Goal: Information Seeking & Learning: Learn about a topic

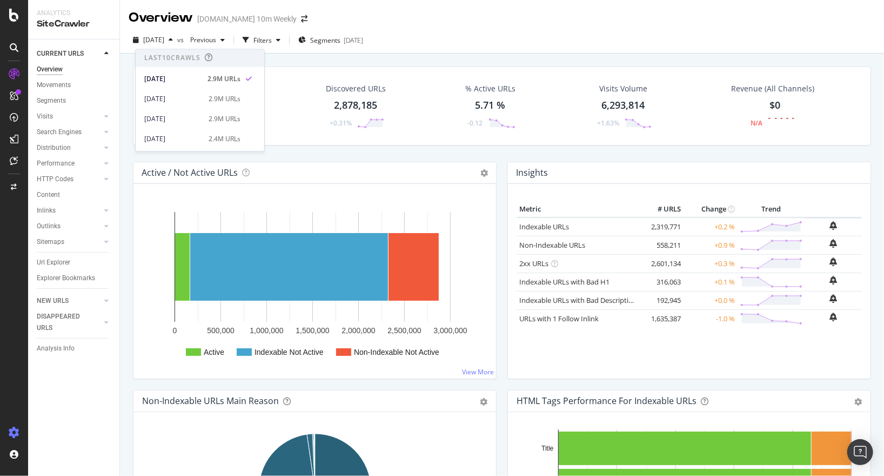
scroll to position [48, 0]
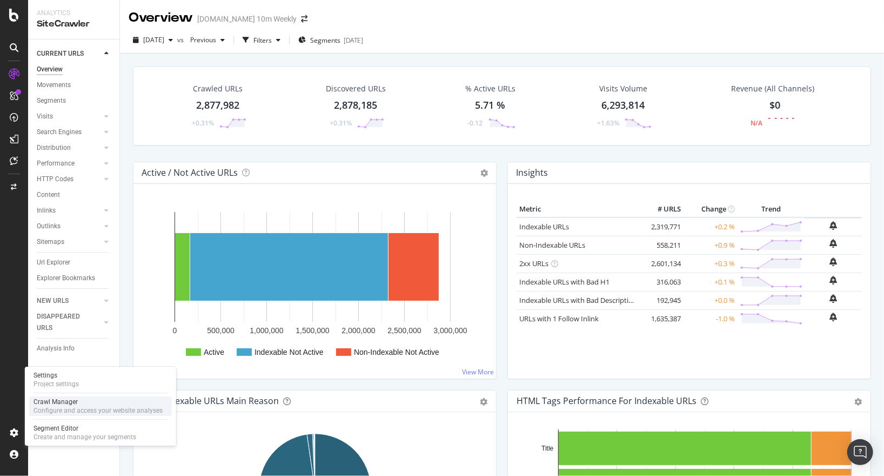
click at [59, 407] on div "Configure and access your website analyses" at bounding box center [98, 410] width 129 height 9
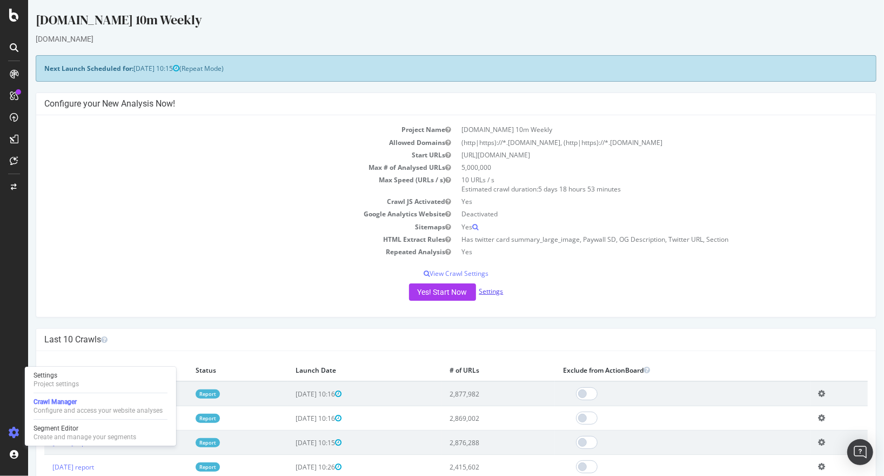
click at [489, 289] on link "Settings" at bounding box center [491, 291] width 24 height 9
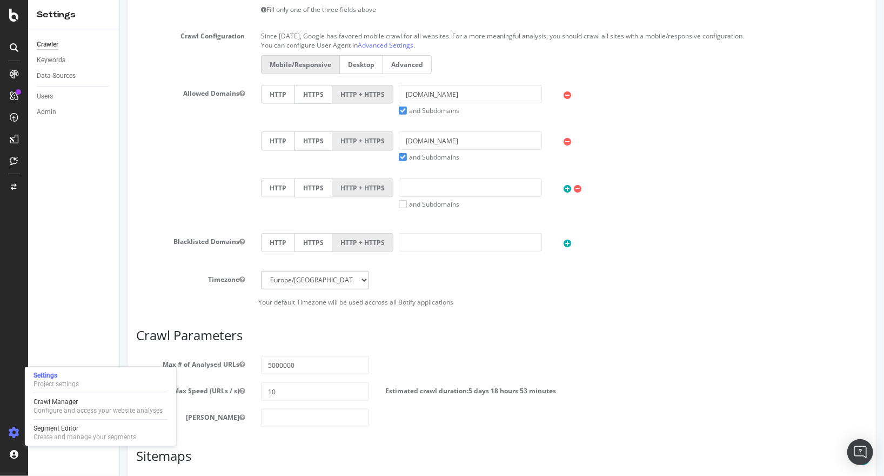
scroll to position [300, 0]
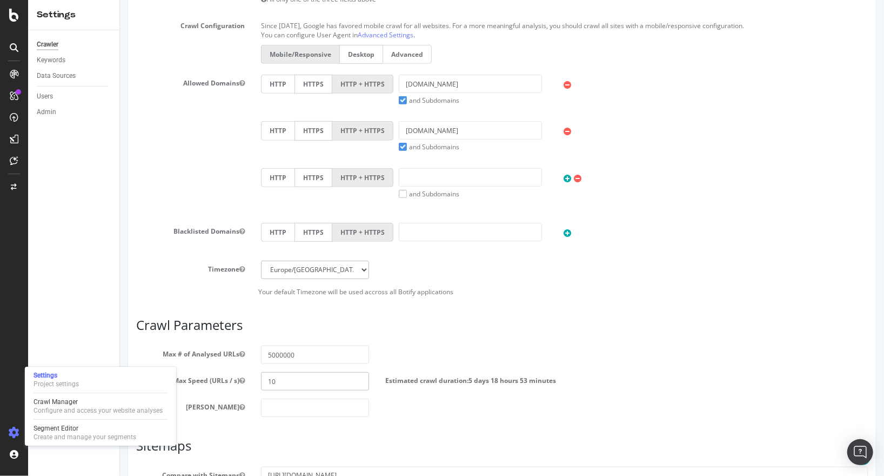
drag, startPoint x: 278, startPoint y: 379, endPoint x: 261, endPoint y: 378, distance: 17.8
click at [261, 378] on input "10" at bounding box center [315, 381] width 109 height 18
type input "8"
type input "9"
click at [203, 326] on h3 "Crawl Parameters" at bounding box center [502, 325] width 732 height 14
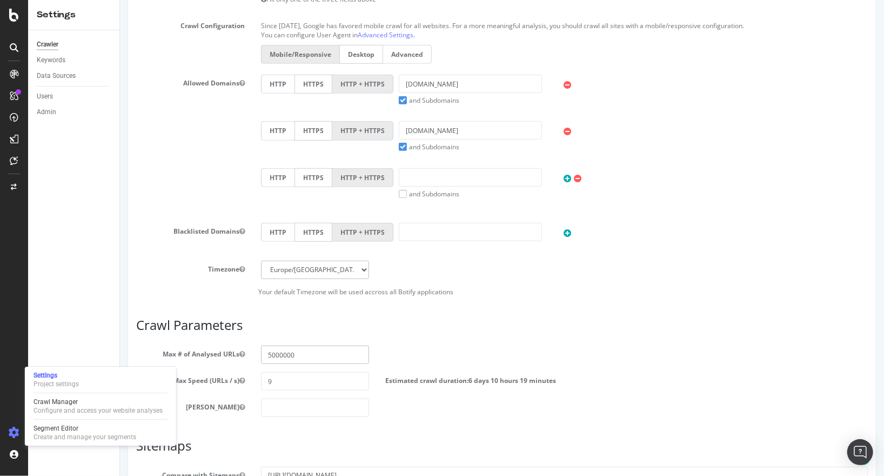
click at [268, 354] on input "5000000" at bounding box center [315, 354] width 109 height 18
type input "3000000"
drag, startPoint x: 273, startPoint y: 380, endPoint x: 255, endPoint y: 378, distance: 17.9
click at [255, 378] on div "9" at bounding box center [314, 381] width 125 height 18
type input "8"
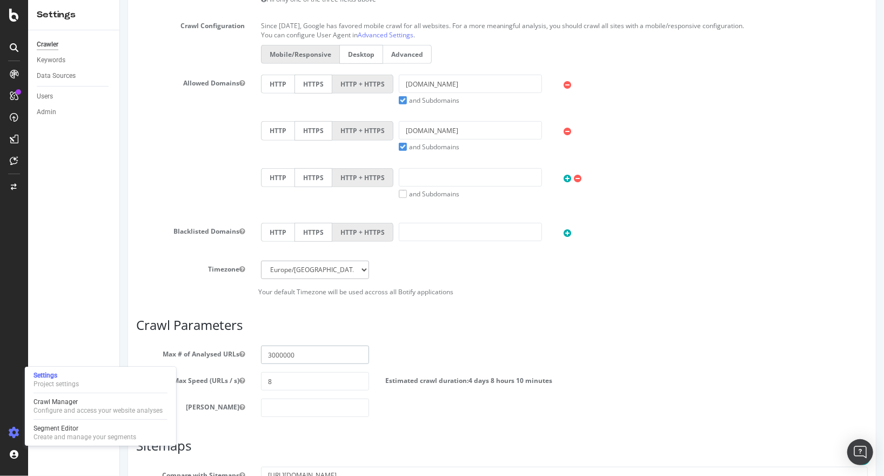
drag, startPoint x: 282, startPoint y: 354, endPoint x: 272, endPoint y: 355, distance: 9.2
click at [272, 355] on input "3000000" at bounding box center [315, 354] width 109 height 18
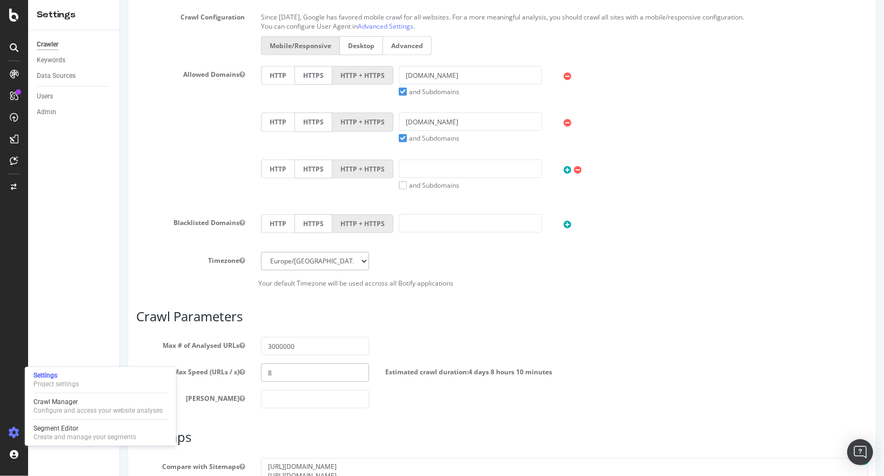
click at [274, 376] on input "8" at bounding box center [315, 372] width 109 height 18
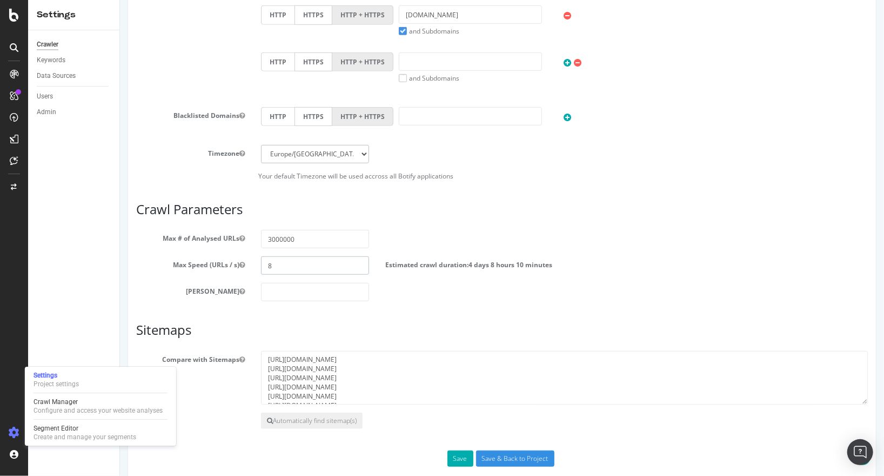
scroll to position [416, 0]
drag, startPoint x: 363, startPoint y: 92, endPoint x: 355, endPoint y: 104, distance: 14.0
drag, startPoint x: 288, startPoint y: 261, endPoint x: 241, endPoint y: 261, distance: 46.5
click at [241, 261] on div "Max Speed (URLs / s) 7 Estimated crawl duration: 4 days 23 hours 2 minutes" at bounding box center [502, 265] width 748 height 18
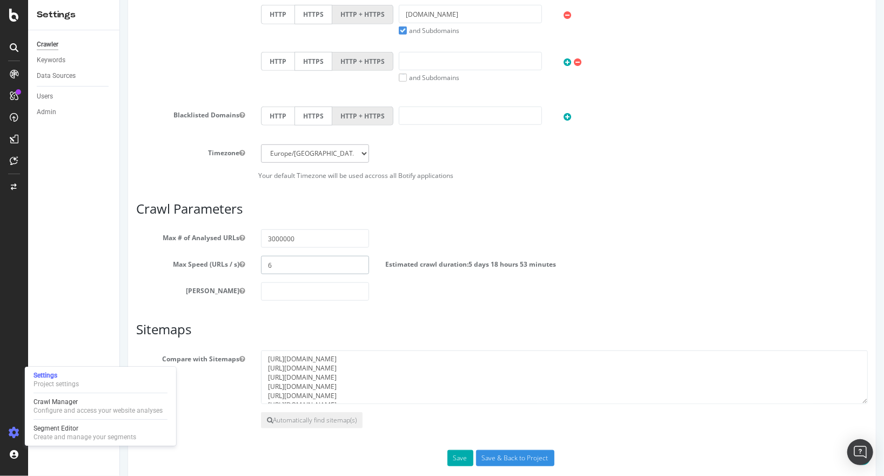
drag, startPoint x: 277, startPoint y: 265, endPoint x: 265, endPoint y: 265, distance: 11.9
click at [265, 265] on input "6" at bounding box center [315, 265] width 109 height 18
type input "5"
click at [190, 257] on label "Max Speed (URLs / s)" at bounding box center [190, 262] width 125 height 13
click at [239, 259] on button "Max Speed (URLs / s)" at bounding box center [241, 263] width 5 height 9
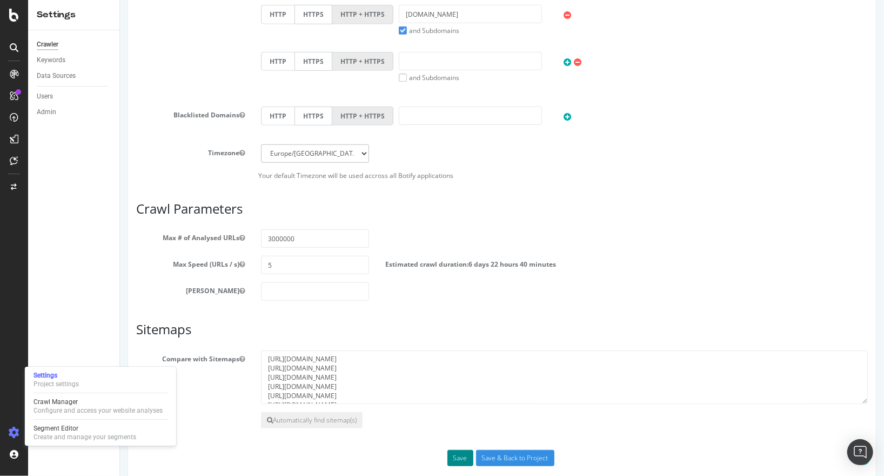
click at [462, 458] on button "Save" at bounding box center [460, 458] width 26 height 16
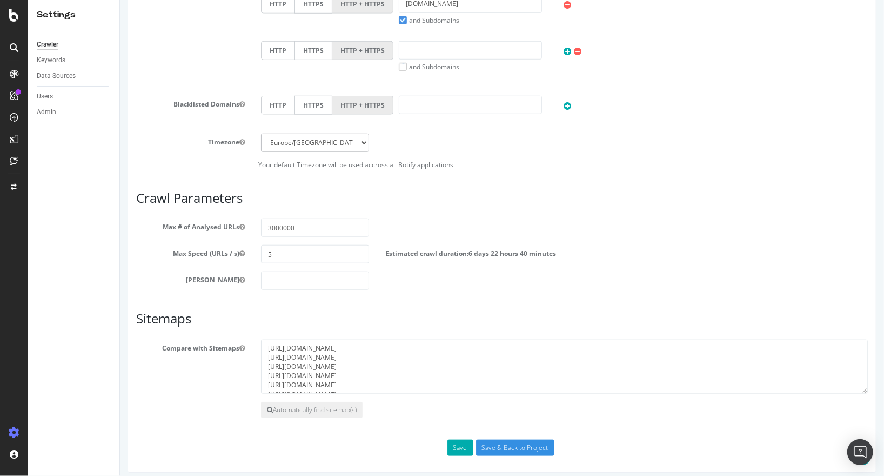
scroll to position [474, 0]
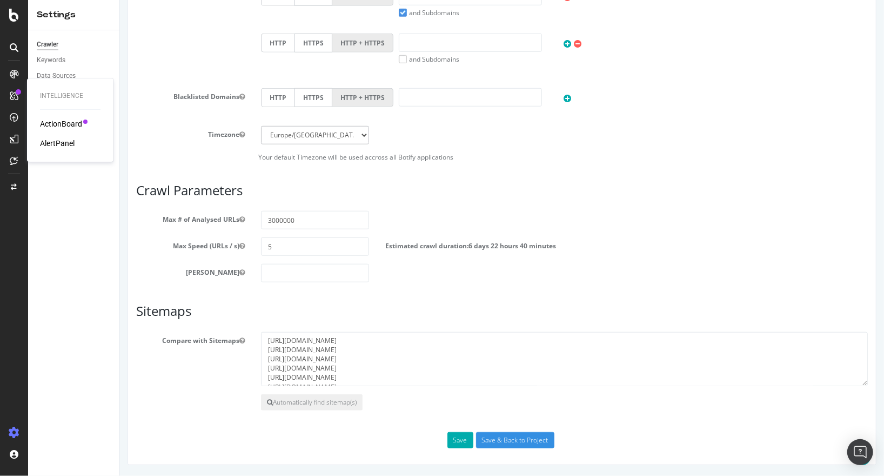
click at [52, 122] on div "ActionBoard" at bounding box center [61, 123] width 42 height 11
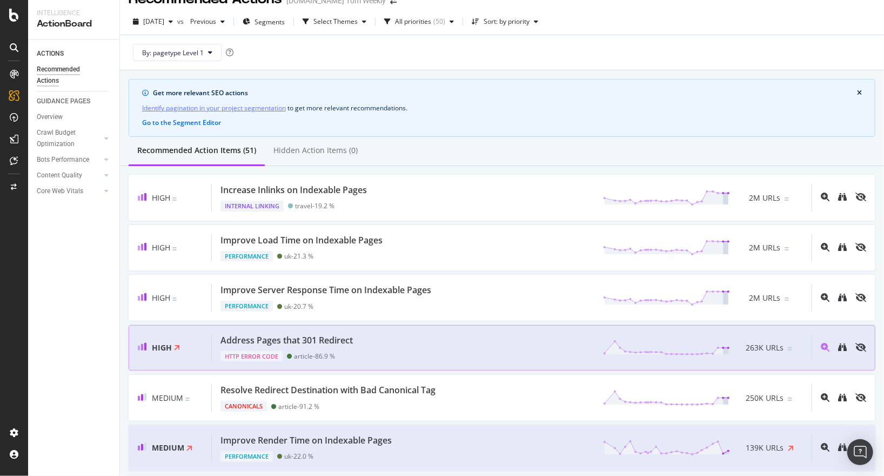
scroll to position [22, 0]
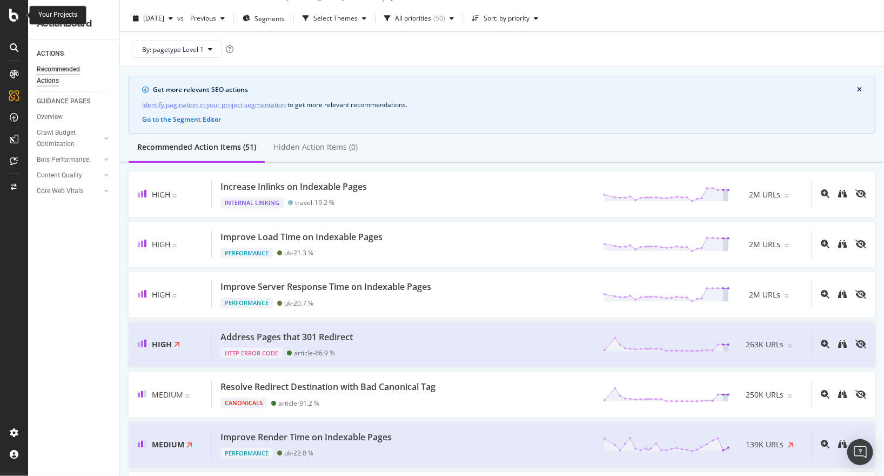
click at [10, 16] on icon at bounding box center [14, 15] width 10 height 13
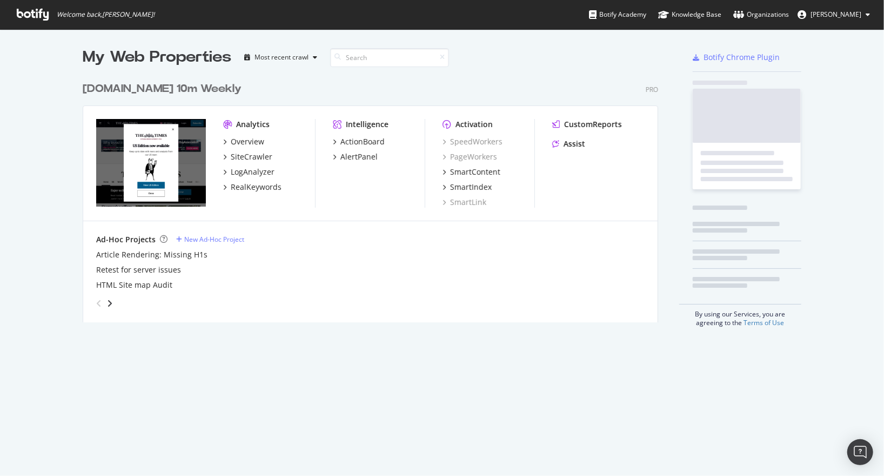
scroll to position [254, 584]
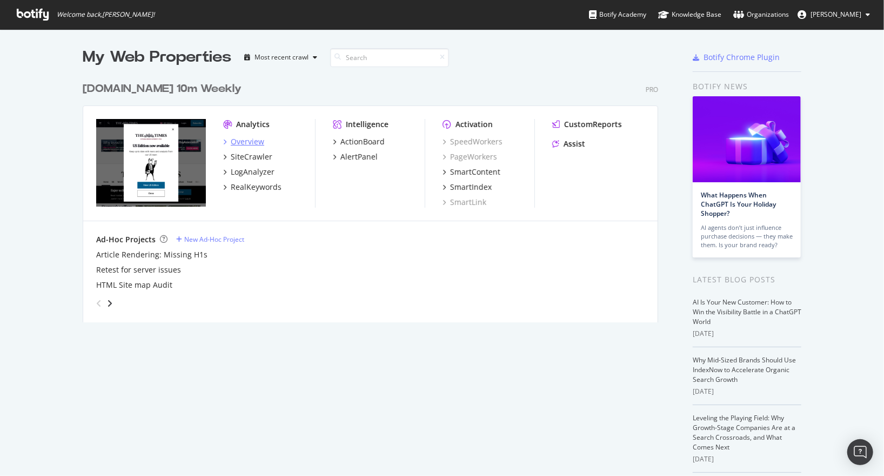
click at [245, 141] on div "Overview" at bounding box center [248, 141] width 34 height 11
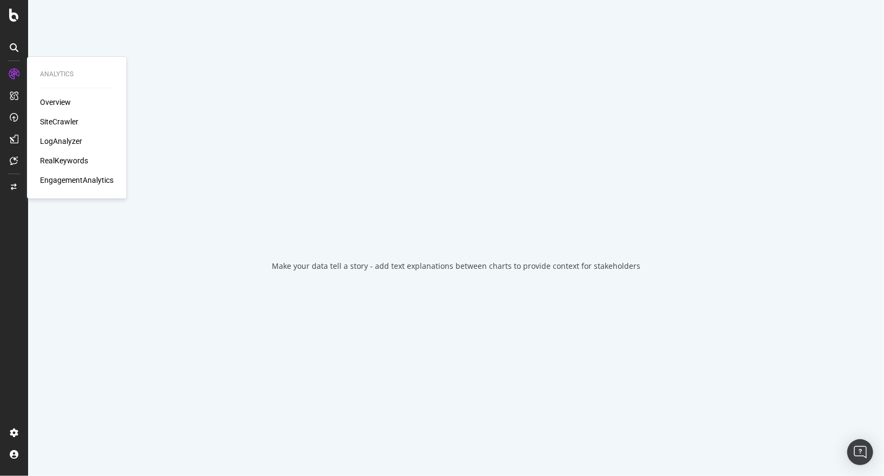
click at [63, 183] on div "EngagementAnalytics" at bounding box center [77, 180] width 74 height 11
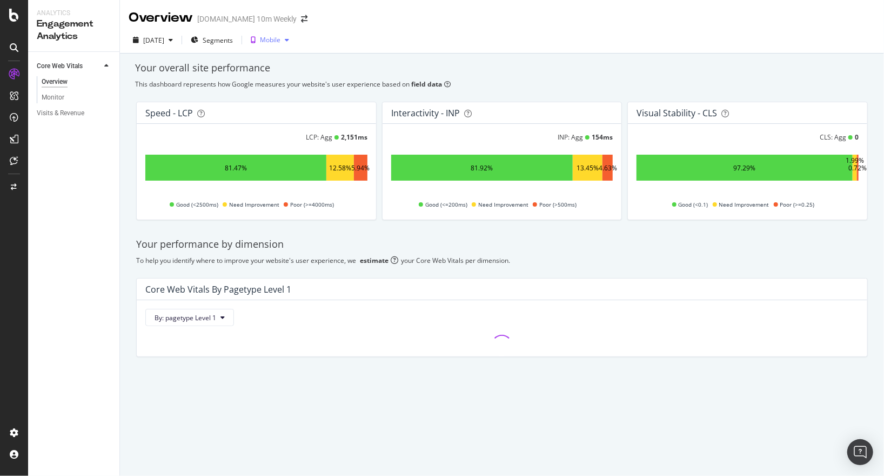
click at [294, 45] on div "Mobile" at bounding box center [270, 40] width 47 height 16
click at [233, 42] on span "Segments" at bounding box center [218, 40] width 30 height 9
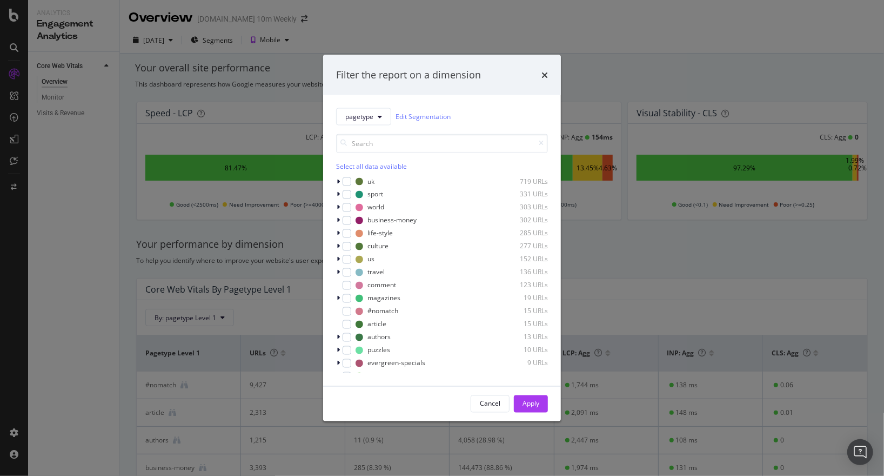
click at [634, 65] on div "Filter the report on a dimension pagetype Edit Segmentation Select all data ava…" at bounding box center [442, 238] width 884 height 476
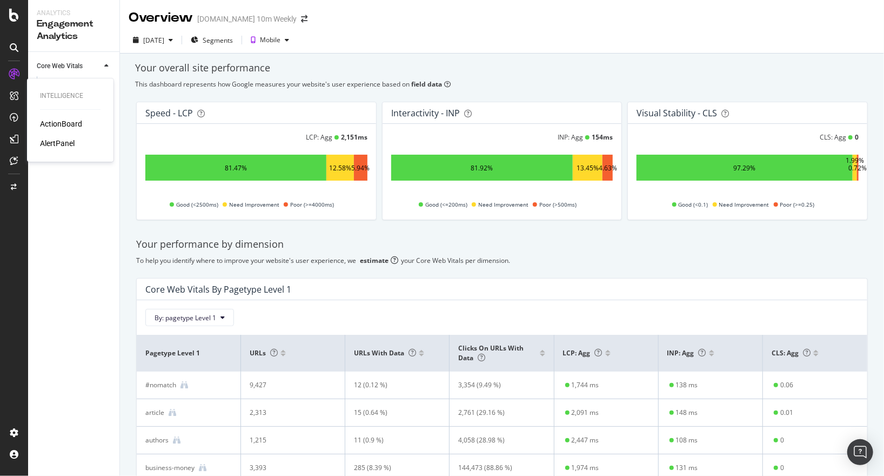
click at [51, 127] on div "ActionBoard" at bounding box center [61, 123] width 42 height 11
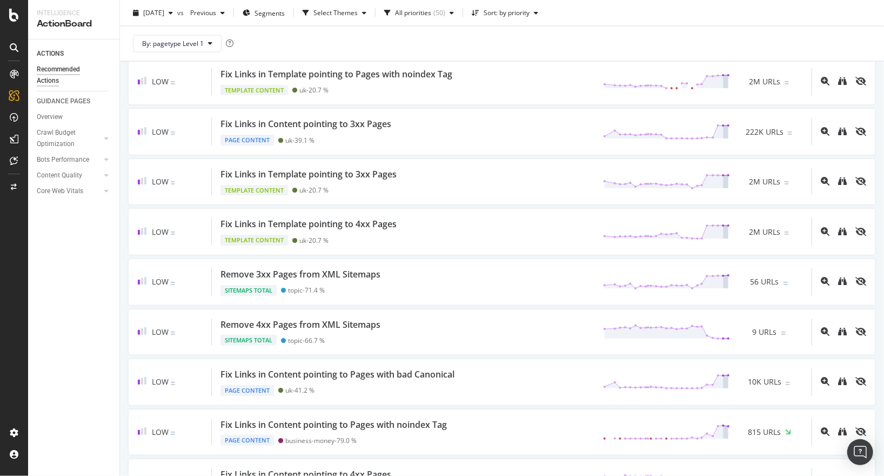
scroll to position [1184, 0]
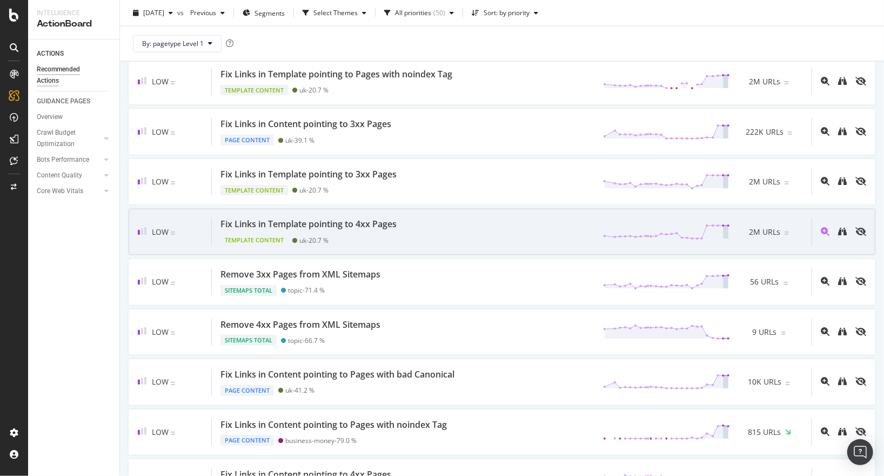
click at [409, 236] on div "Fix Links in Template pointing to 4xx Pages Template Content uk - 20.7 % 2M URLs" at bounding box center [512, 232] width 600 height 28
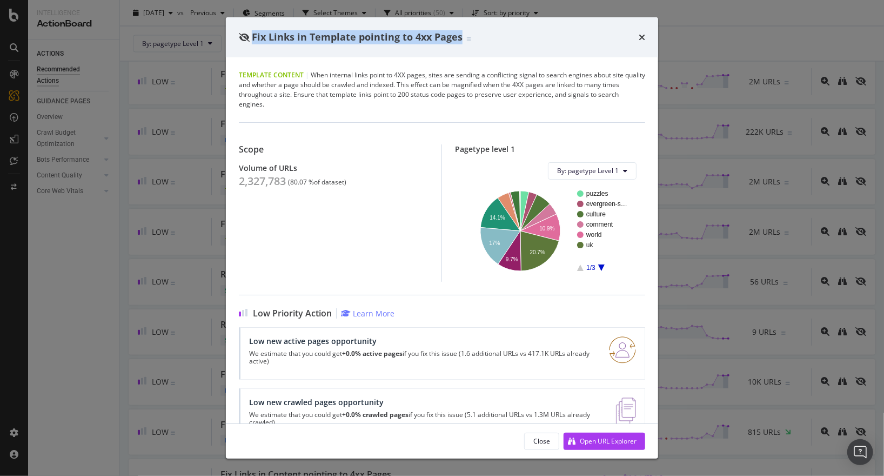
drag, startPoint x: 252, startPoint y: 37, endPoint x: 461, endPoint y: 39, distance: 208.7
click at [461, 39] on div "Fix Links in Template pointing to 4xx Pages" at bounding box center [355, 37] width 232 height 14
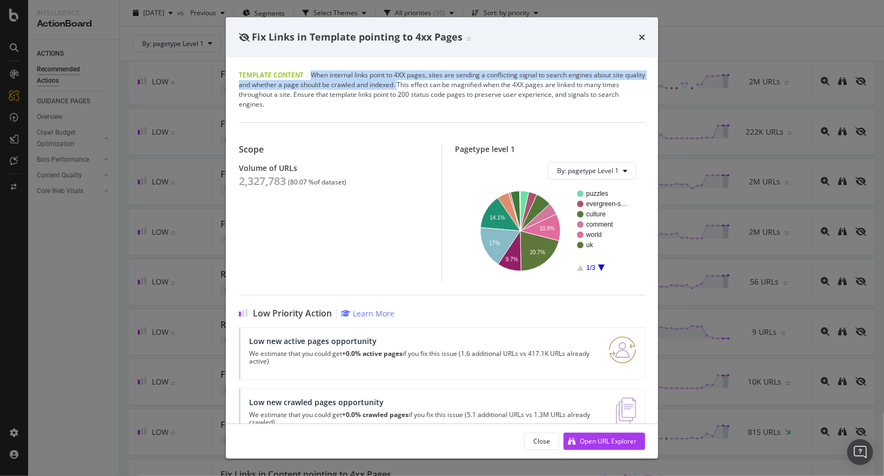
drag, startPoint x: 312, startPoint y: 75, endPoint x: 420, endPoint y: 86, distance: 108.8
click at [420, 86] on div "Template Content | When internal links point to 4XX pages, sites are sending a …" at bounding box center [442, 89] width 407 height 39
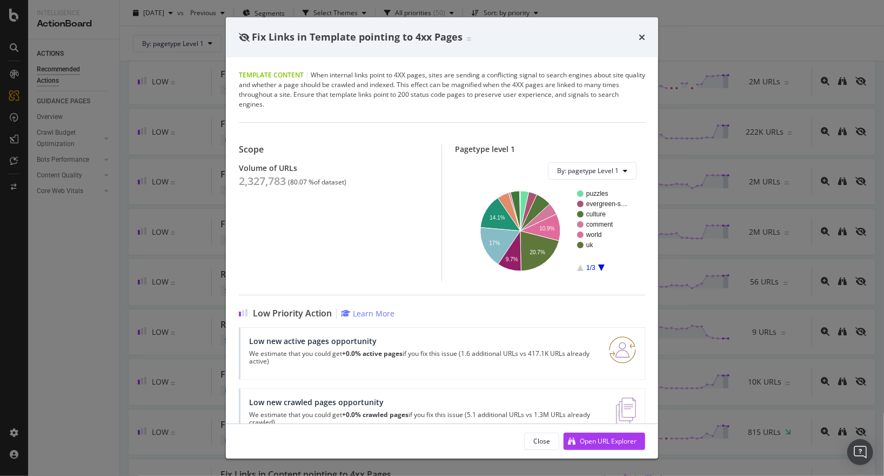
scroll to position [30, 0]
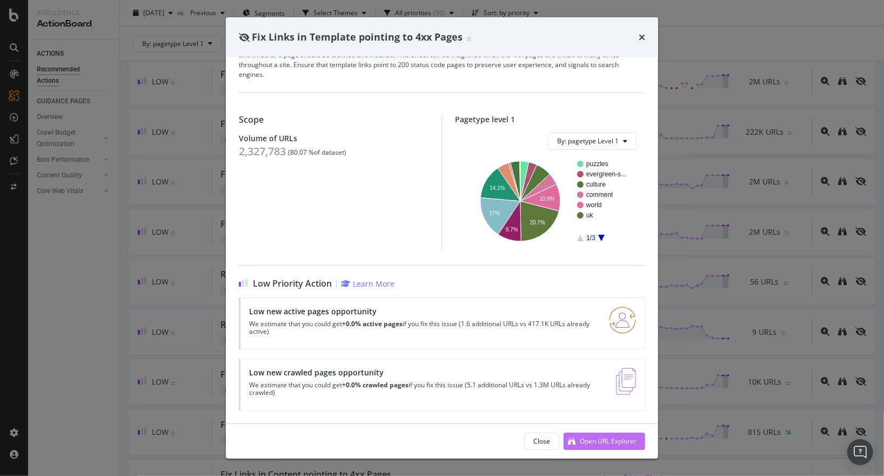
click at [593, 437] on div "Open URL Explorer" at bounding box center [608, 440] width 57 height 9
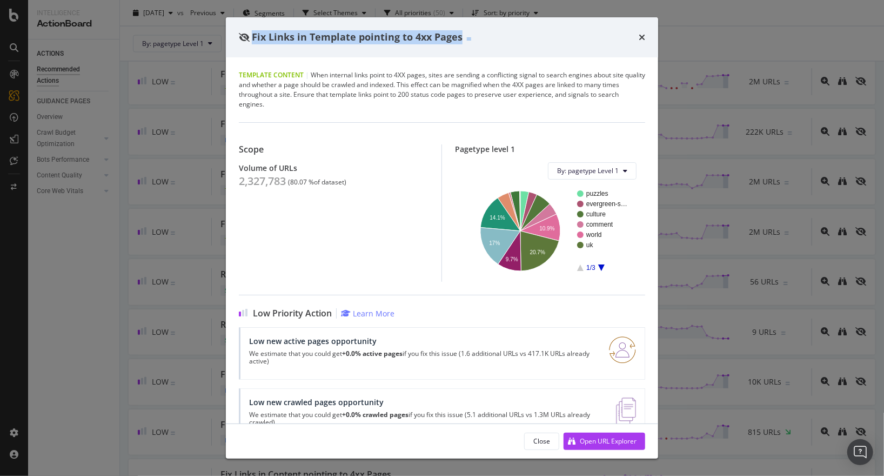
drag, startPoint x: 252, startPoint y: 37, endPoint x: 476, endPoint y: 38, distance: 223.3
click at [476, 38] on div "Fix Links in Template pointing to 4xx Pages" at bounding box center [442, 37] width 407 height 14
copy span "Fix Links in Template pointing to 4xx Pages"
drag, startPoint x: 238, startPoint y: 182, endPoint x: 285, endPoint y: 183, distance: 47.1
click at [285, 183] on div "Template Content | When internal links point to 4XX pages, sites are sending a …" at bounding box center [442, 240] width 432 height 366
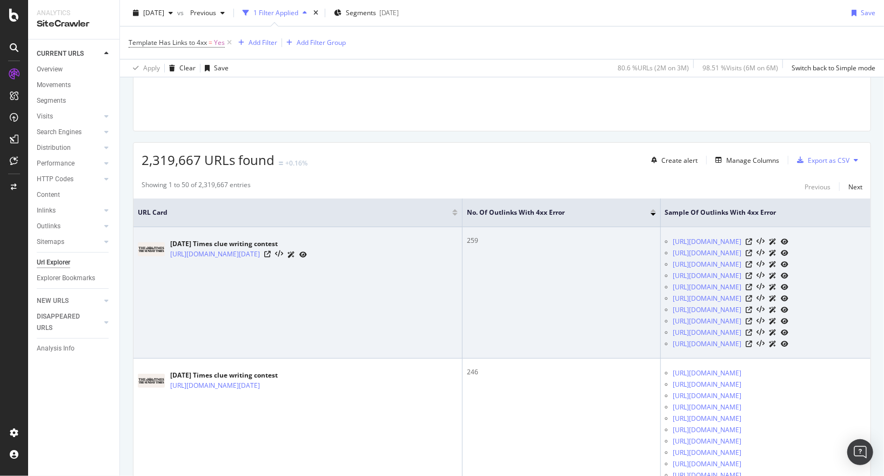
scroll to position [129, 0]
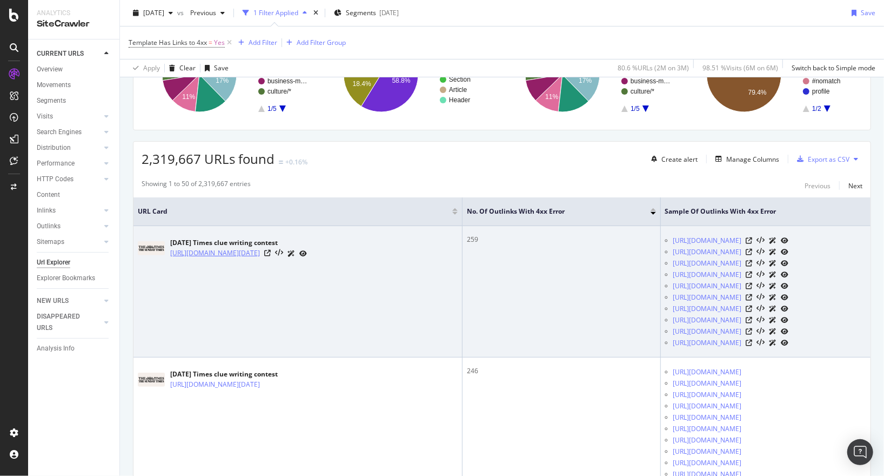
click at [260, 252] on link "[URL][DOMAIN_NAME][DATE]" at bounding box center [215, 253] width 90 height 11
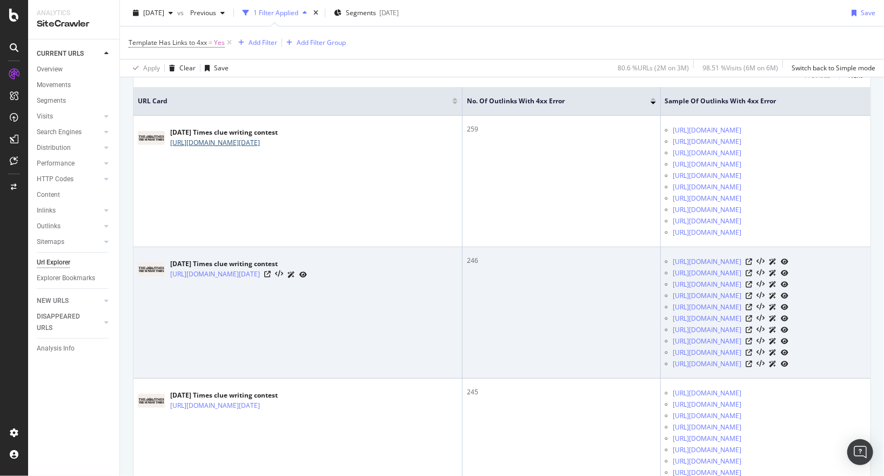
scroll to position [330, 0]
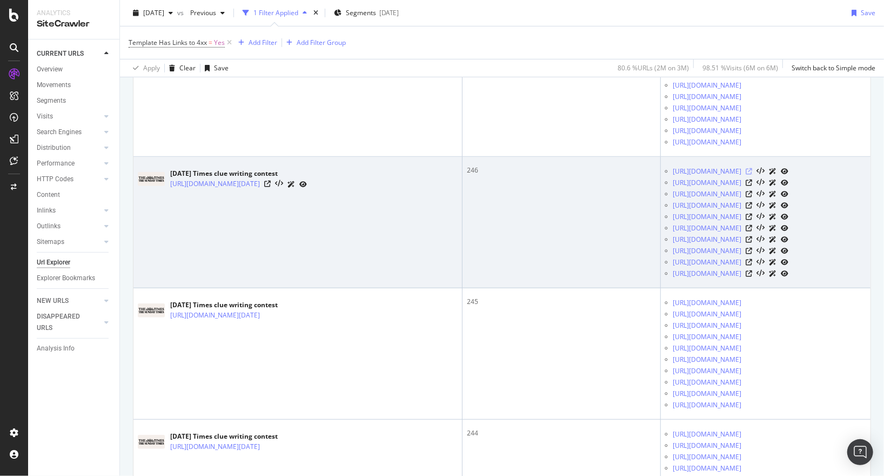
click at [747, 170] on icon at bounding box center [750, 171] width 6 height 6
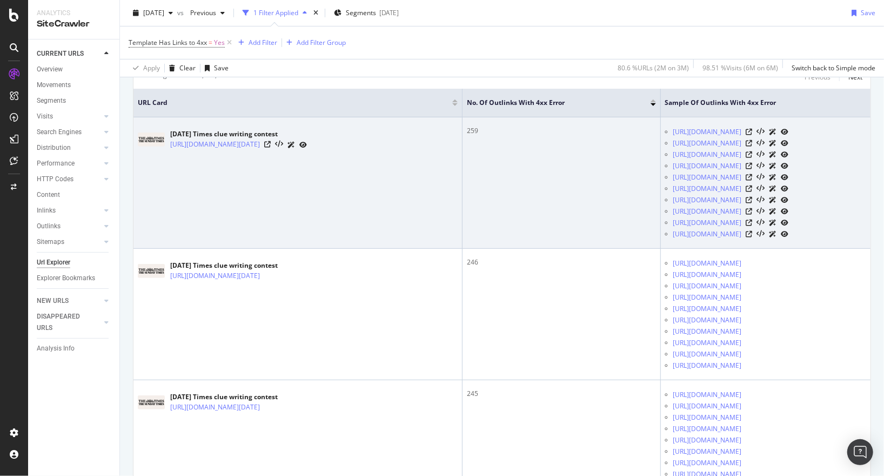
scroll to position [0, 0]
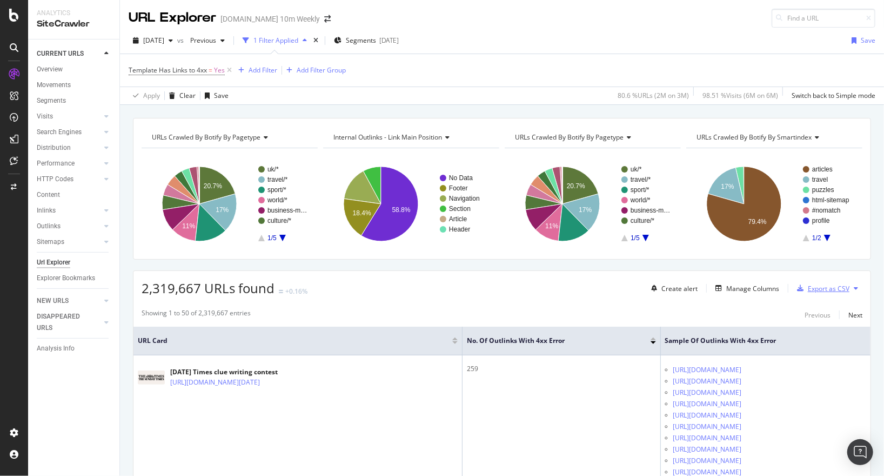
click at [838, 287] on div "Export as CSV" at bounding box center [829, 288] width 42 height 9
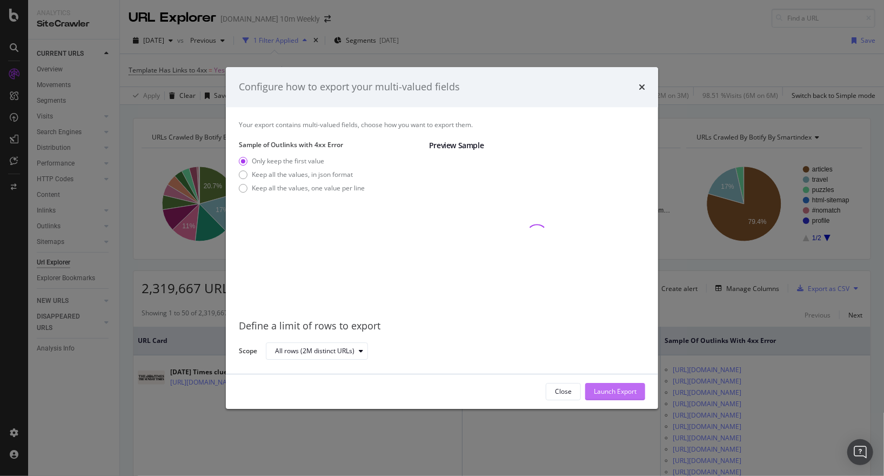
click at [611, 389] on div "Launch Export" at bounding box center [615, 391] width 43 height 9
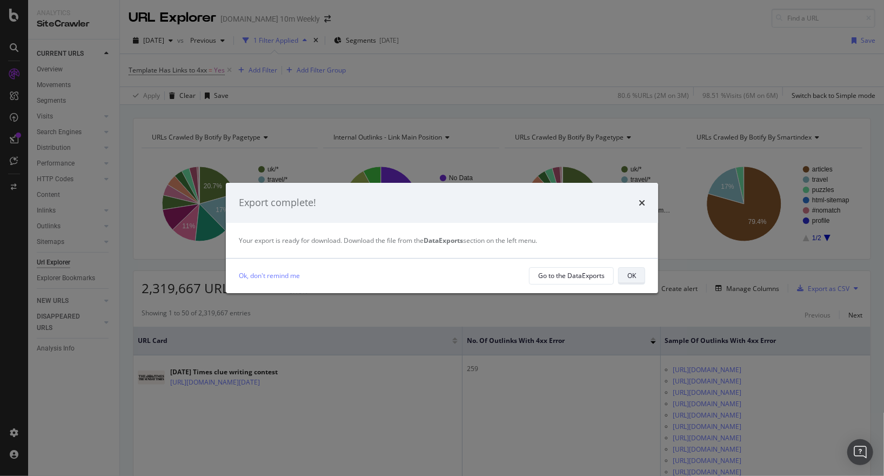
click at [620, 271] on button "OK" at bounding box center [631, 275] width 27 height 17
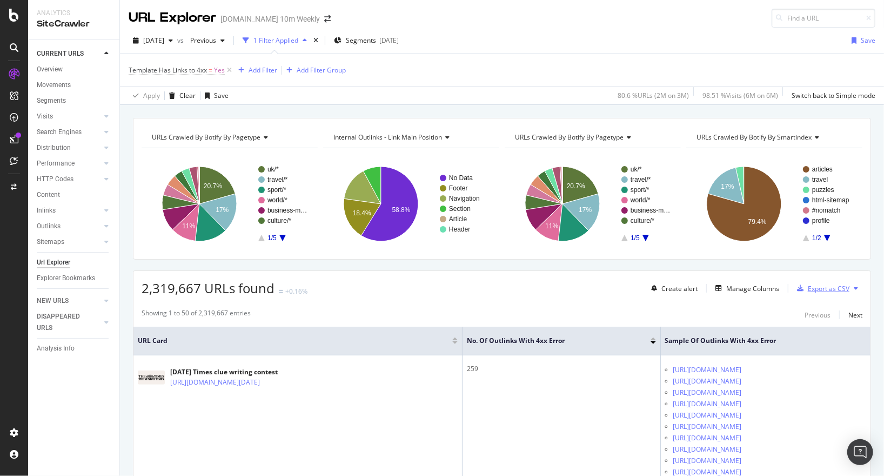
click at [838, 289] on div "Export as CSV" at bounding box center [829, 288] width 42 height 9
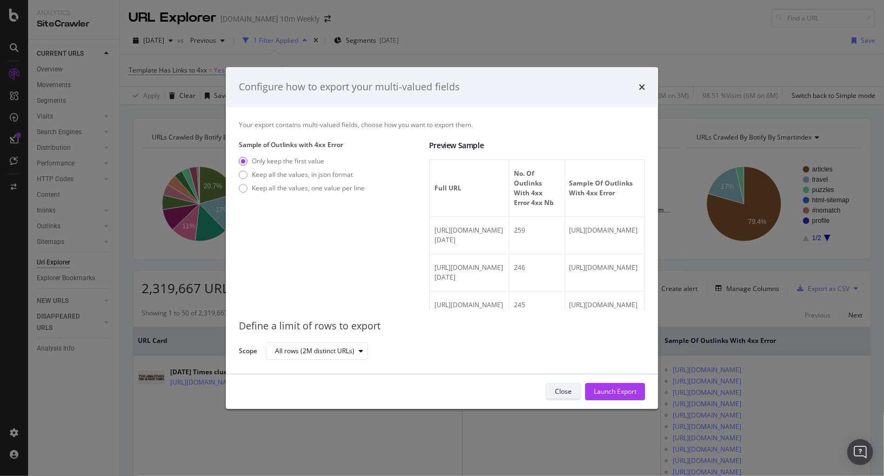
click at [562, 389] on div "Close" at bounding box center [563, 391] width 17 height 9
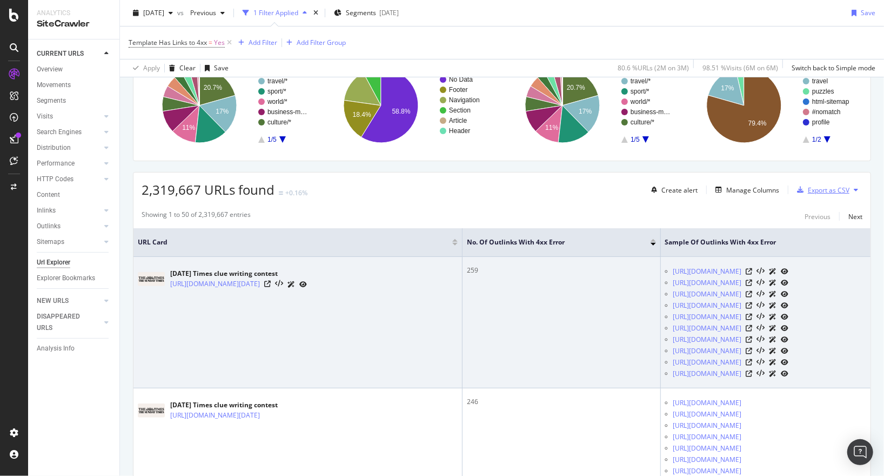
scroll to position [114, 0]
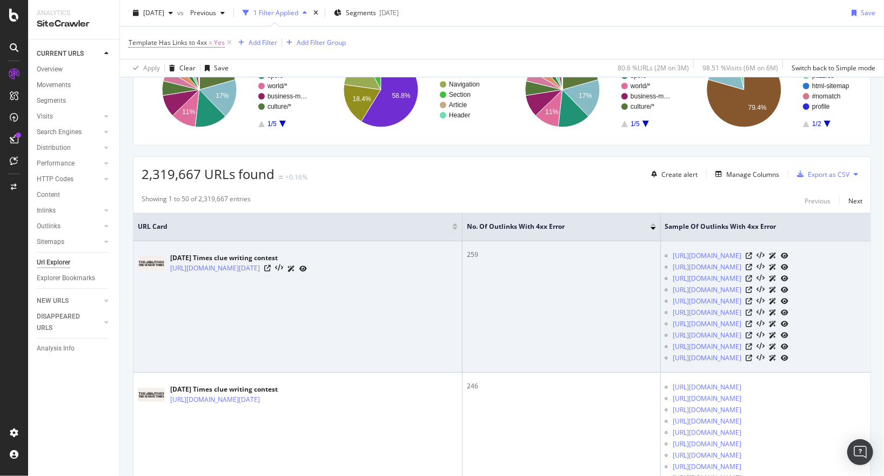
click at [467, 255] on div "259" at bounding box center [561, 255] width 189 height 10
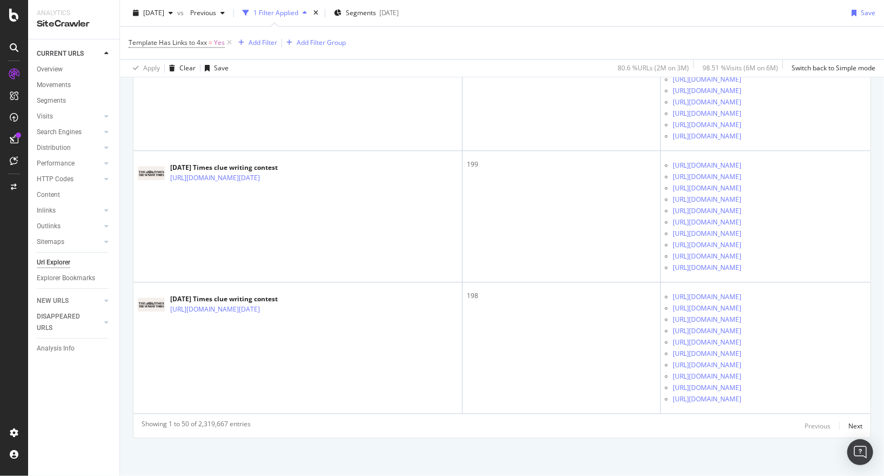
scroll to position [6569, 0]
click at [208, 425] on div "Showing 1 to 50 of 2,319,667 entries" at bounding box center [196, 425] width 109 height 13
click at [851, 424] on div "Next" at bounding box center [856, 425] width 14 height 9
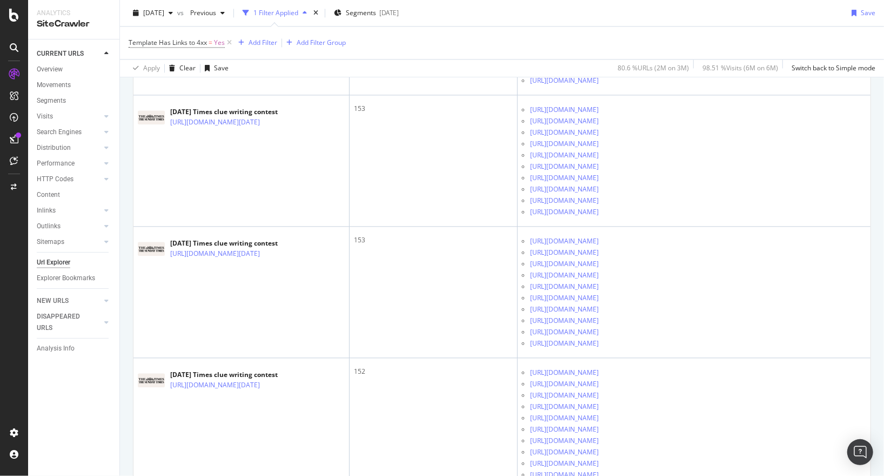
scroll to position [6507, 0]
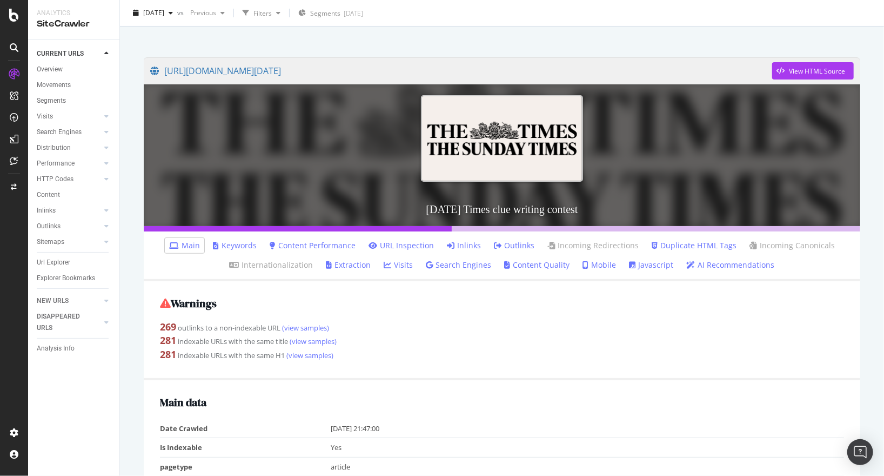
scroll to position [32, 0]
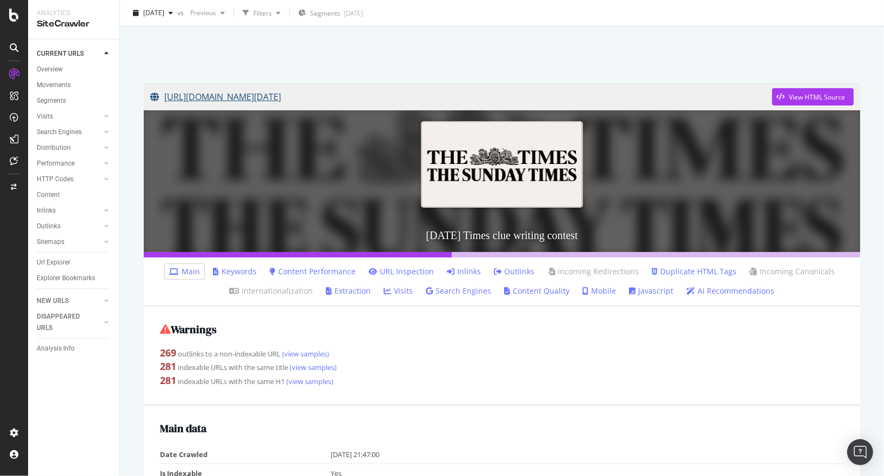
click at [425, 97] on link "[URL][DOMAIN_NAME][DATE]" at bounding box center [461, 96] width 622 height 27
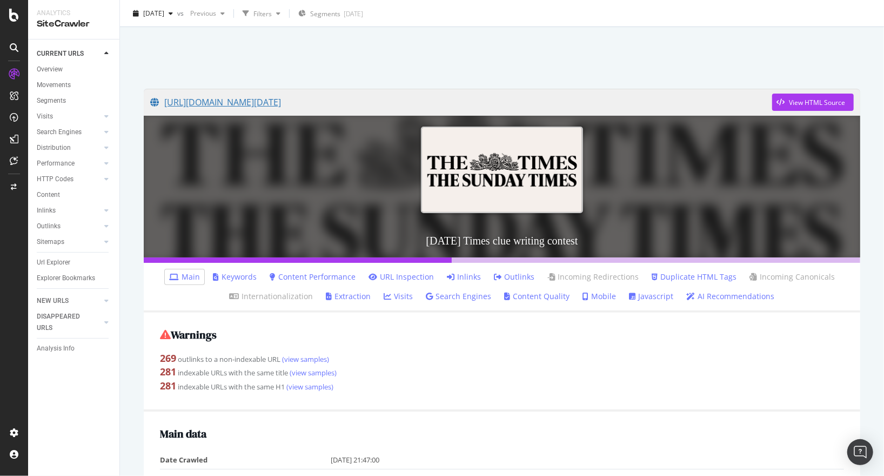
scroll to position [0, 0]
